Goal: Transaction & Acquisition: Purchase product/service

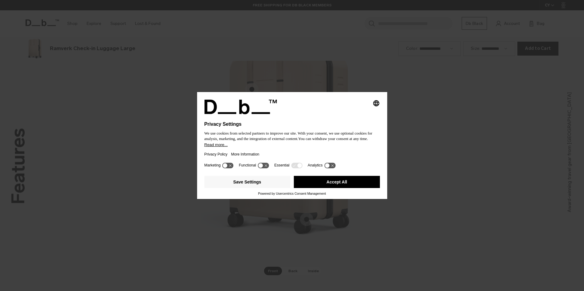
scroll to position [873, 0]
